Goal: Task Accomplishment & Management: Complete application form

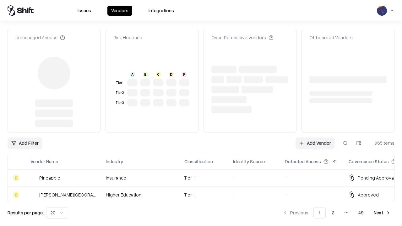
click at [315, 138] on link "Add Vendor" at bounding box center [315, 143] width 39 height 11
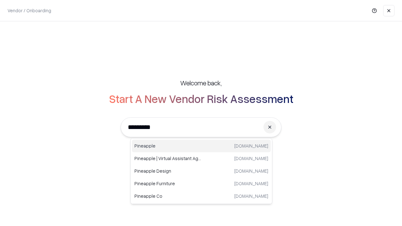
click at [201, 146] on div "Pineapple [DOMAIN_NAME]" at bounding box center [201, 146] width 139 height 13
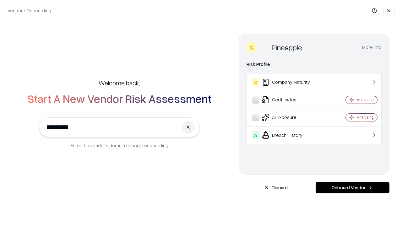
type input "*********"
click at [353, 188] on button "Onboard Vendor" at bounding box center [353, 187] width 74 height 11
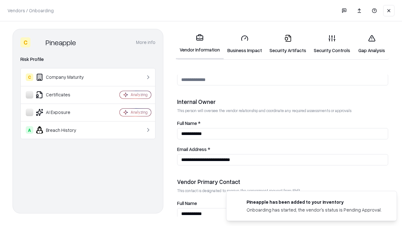
scroll to position [326, 0]
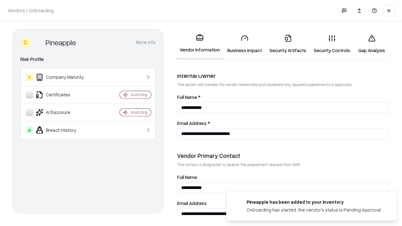
click at [288, 44] on link "Security Artifacts" at bounding box center [288, 44] width 44 height 29
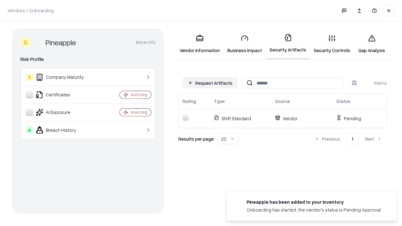
click at [210, 83] on button "Request Artifacts" at bounding box center [210, 82] width 55 height 11
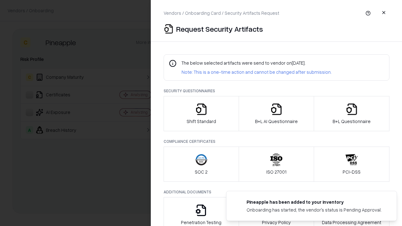
click at [352, 114] on icon "button" at bounding box center [352, 109] width 13 height 13
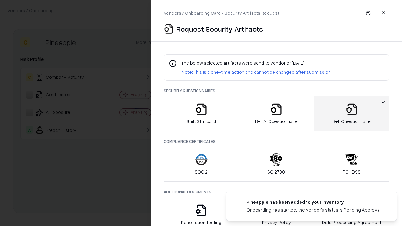
click at [276, 114] on icon "button" at bounding box center [276, 109] width 13 height 13
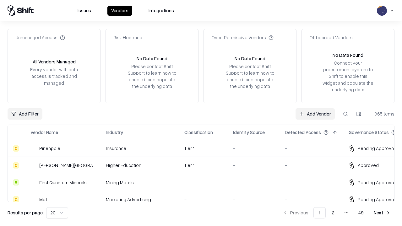
click at [315, 114] on link "Add Vendor" at bounding box center [315, 113] width 39 height 11
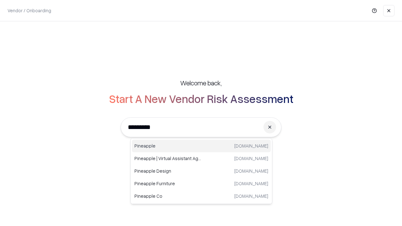
click at [201, 146] on div "Pineapple [DOMAIN_NAME]" at bounding box center [201, 146] width 139 height 13
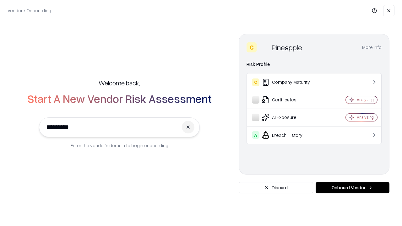
type input "*********"
click at [353, 188] on button "Onboard Vendor" at bounding box center [353, 187] width 74 height 11
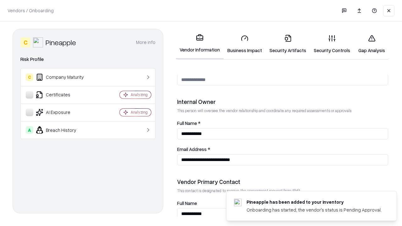
scroll to position [326, 0]
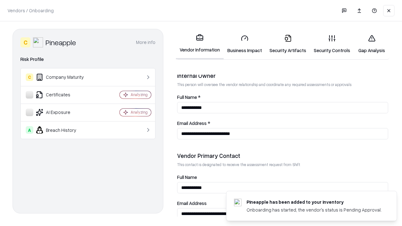
click at [372, 44] on link "Gap Analysis" at bounding box center [372, 44] width 36 height 29
